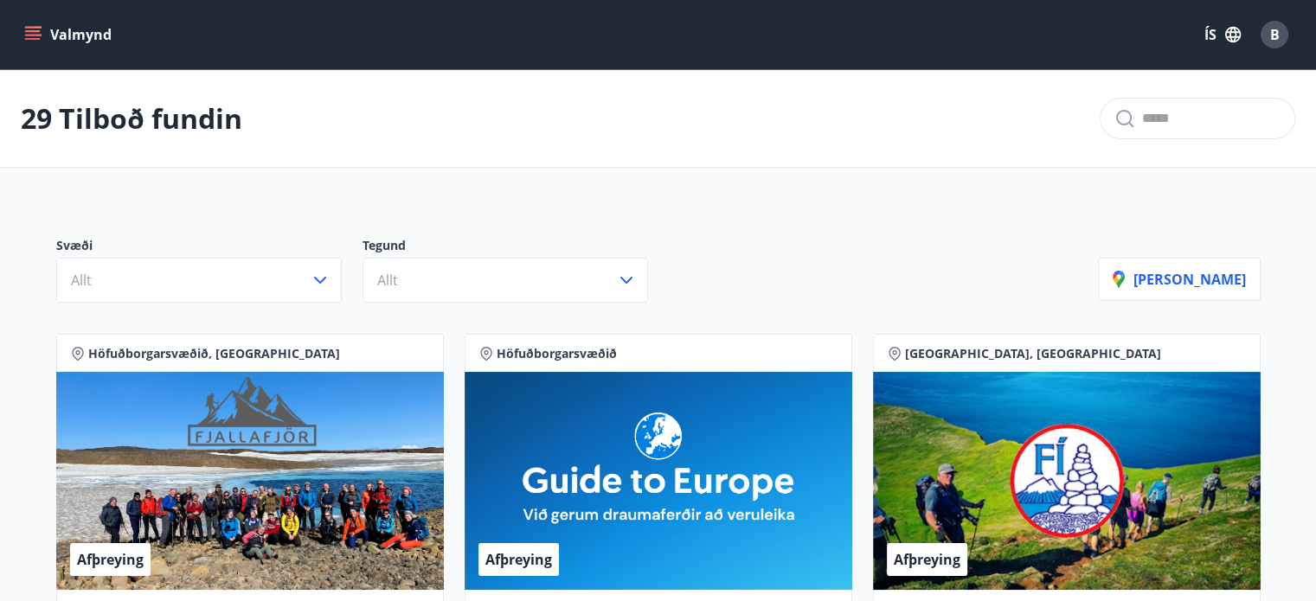
click at [52, 37] on button "Valmynd" at bounding box center [70, 34] width 98 height 31
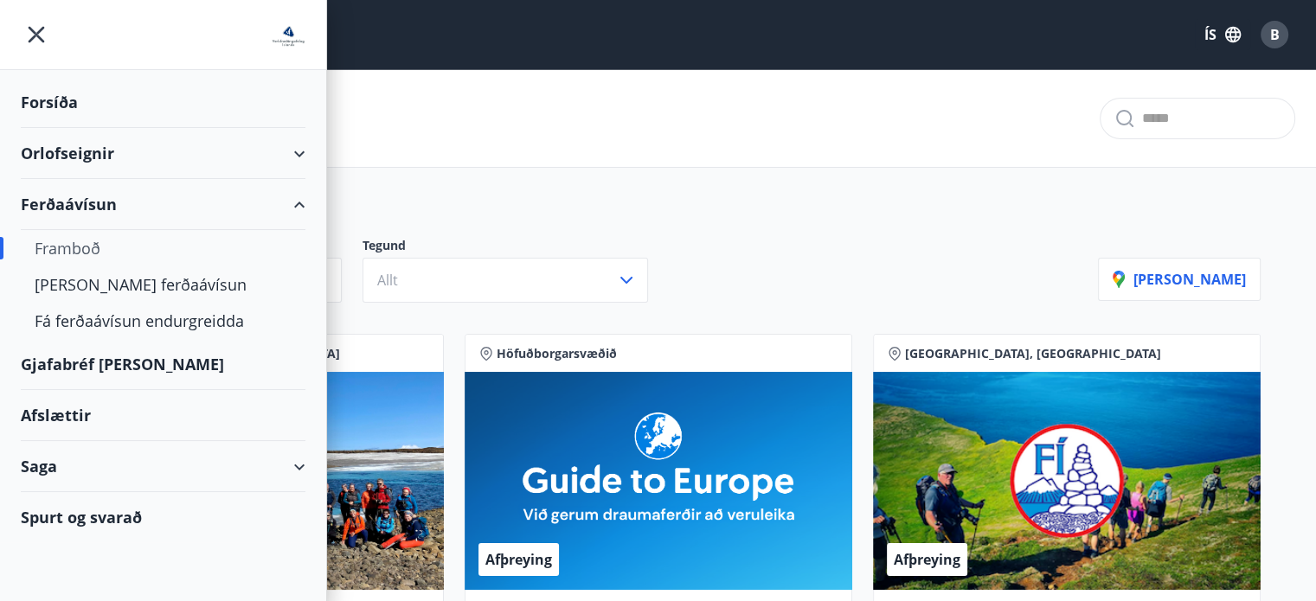
click at [57, 202] on div "Ferðaávísun" at bounding box center [163, 204] width 285 height 51
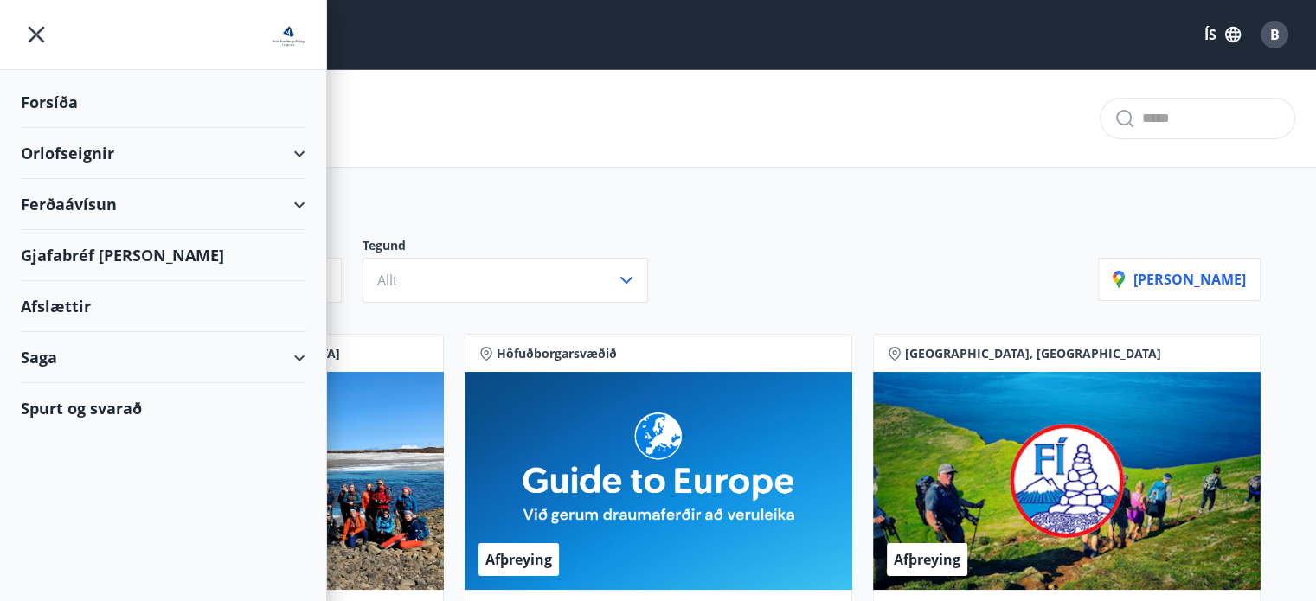
click at [57, 202] on div "Ferðaávísun" at bounding box center [163, 204] width 285 height 51
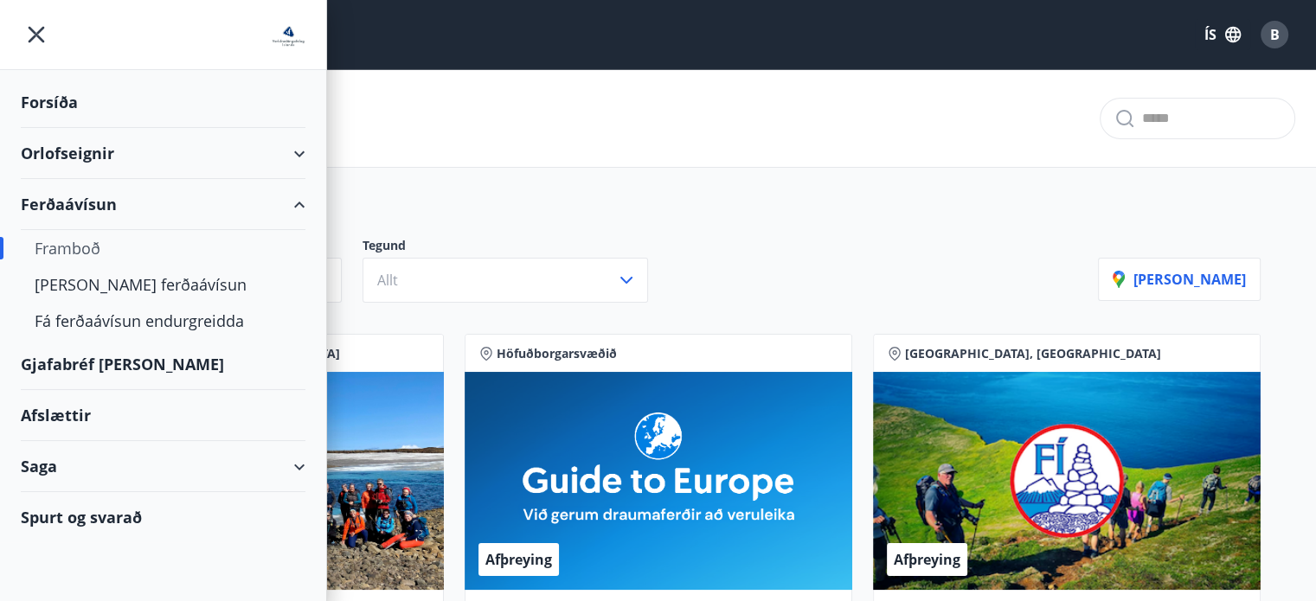
click at [60, 369] on div "Gjafabréf [PERSON_NAME]" at bounding box center [163, 364] width 285 height 51
